Goal: Check status: Check status

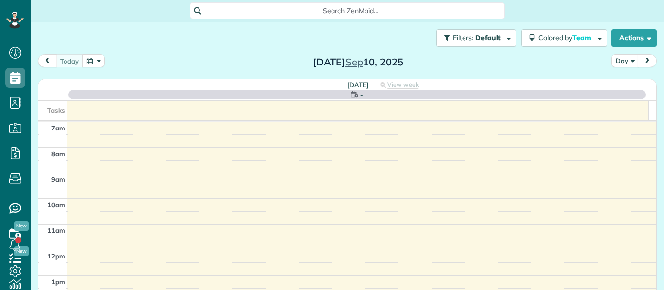
scroll to position [4, 4]
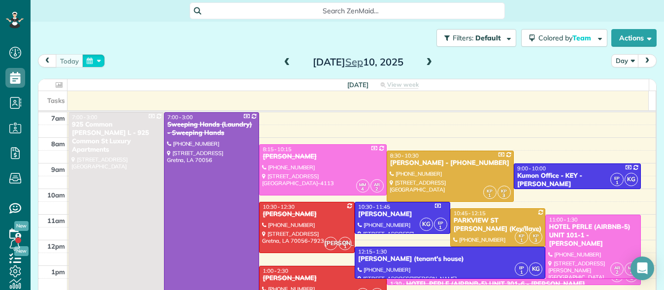
click at [88, 62] on button "button" at bounding box center [93, 60] width 23 height 13
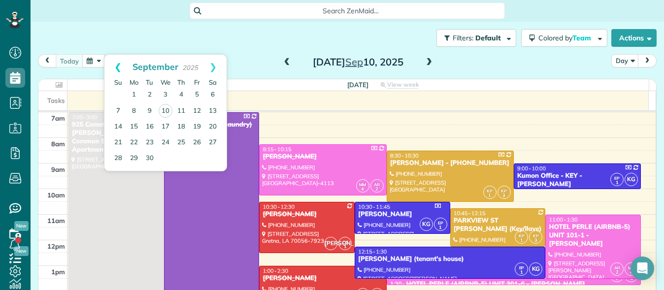
click at [119, 66] on link "Prev" at bounding box center [117, 67] width 27 height 25
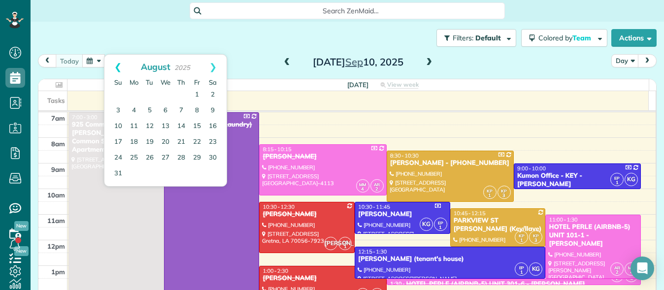
click at [118, 65] on link "Prev" at bounding box center [117, 67] width 27 height 25
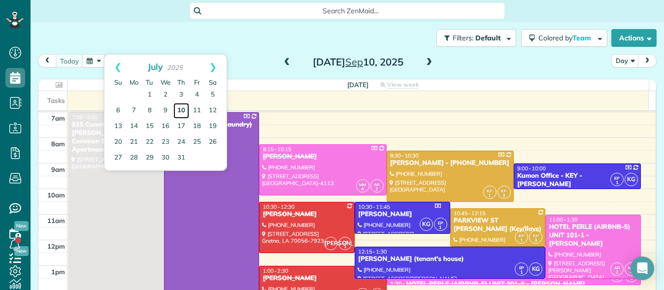
click at [185, 109] on link "10" at bounding box center [181, 111] width 16 height 16
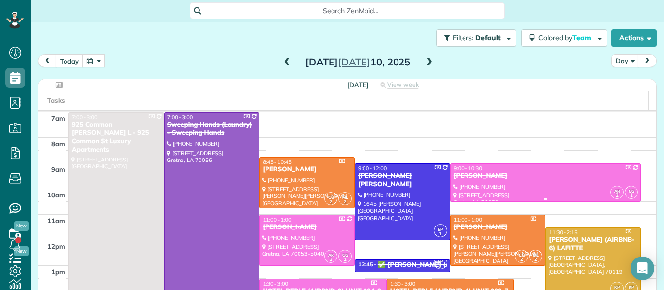
click at [478, 182] on div at bounding box center [546, 182] width 190 height 37
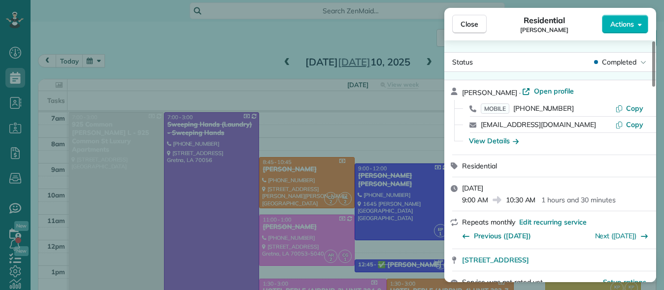
click at [478, 182] on div "[DATE] 9:00 AM 10:30 AM 1 hours and 30 minutes" at bounding box center [550, 193] width 212 height 33
click at [477, 31] on button "Close" at bounding box center [469, 24] width 34 height 19
